Goal: Task Accomplishment & Management: Use online tool/utility

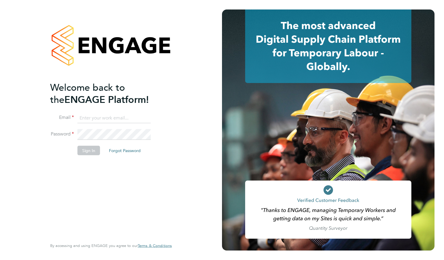
type input "Milwyn.jones@gallifordtry.co.uk"
click at [88, 151] on button "Sign In" at bounding box center [88, 150] width 23 height 9
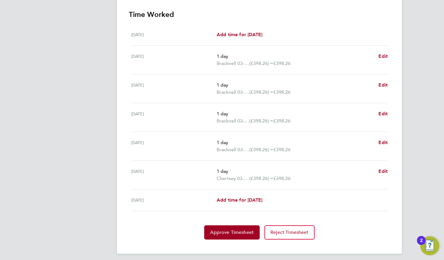
scroll to position [171, 0]
click at [231, 233] on span "Approve Timesheet" at bounding box center [232, 232] width 44 height 6
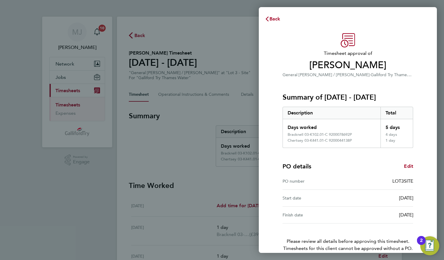
scroll to position [29, 0]
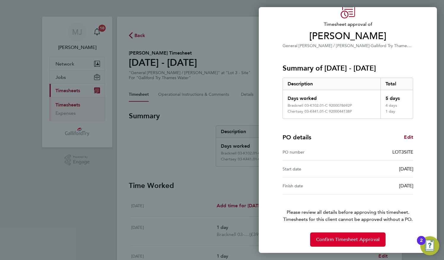
click at [331, 237] on span "Confirm Timesheet Approval" at bounding box center [347, 240] width 63 height 6
